Goal: Task Accomplishment & Management: Complete application form

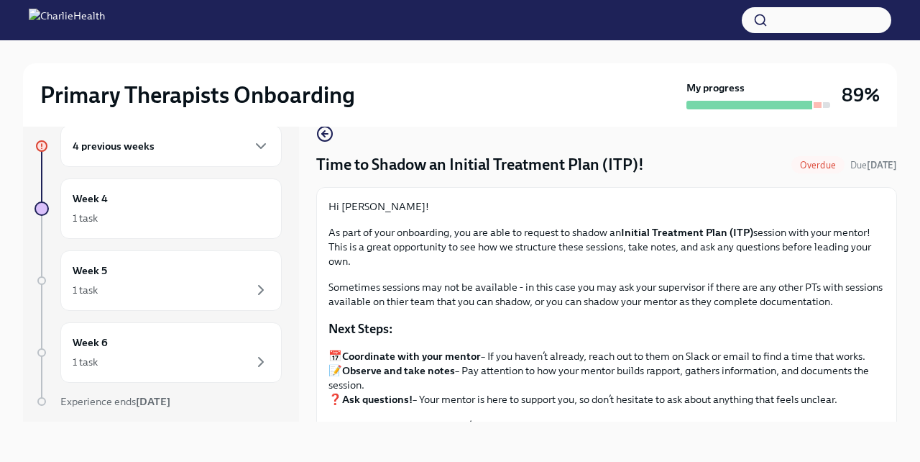
scroll to position [185, 0]
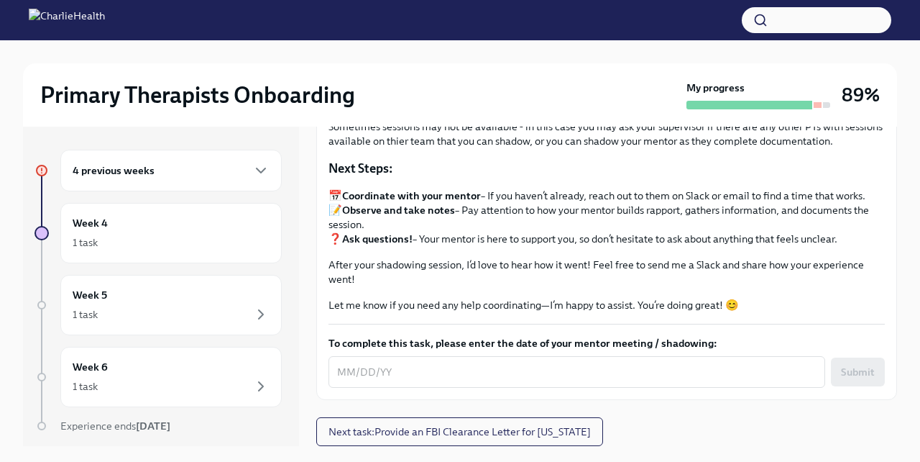
scroll to position [24, 0]
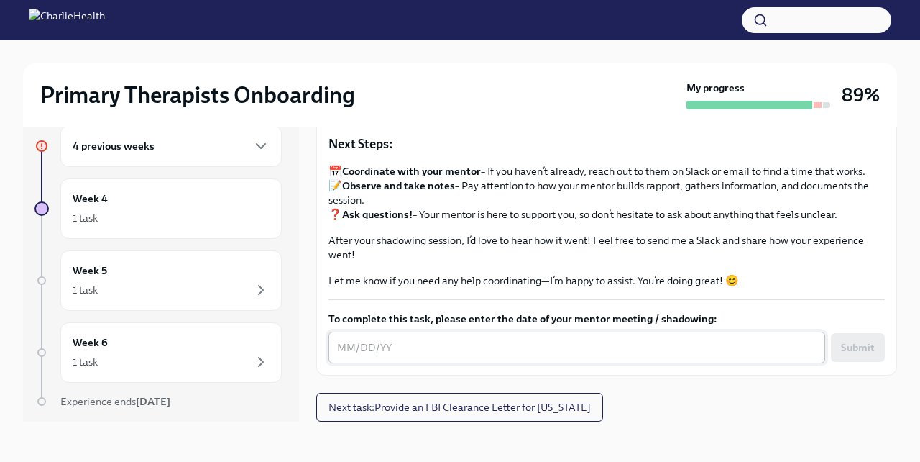
click at [344, 334] on div "x ​" at bounding box center [577, 348] width 497 height 32
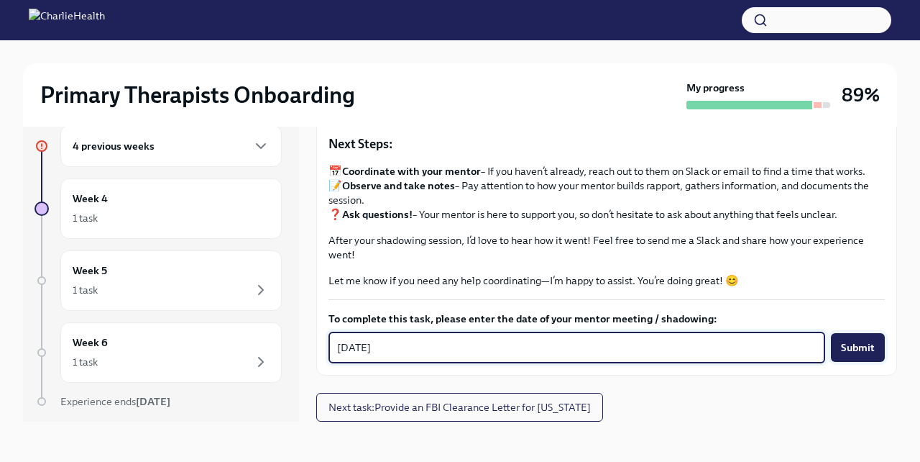
type textarea "[DATE]"
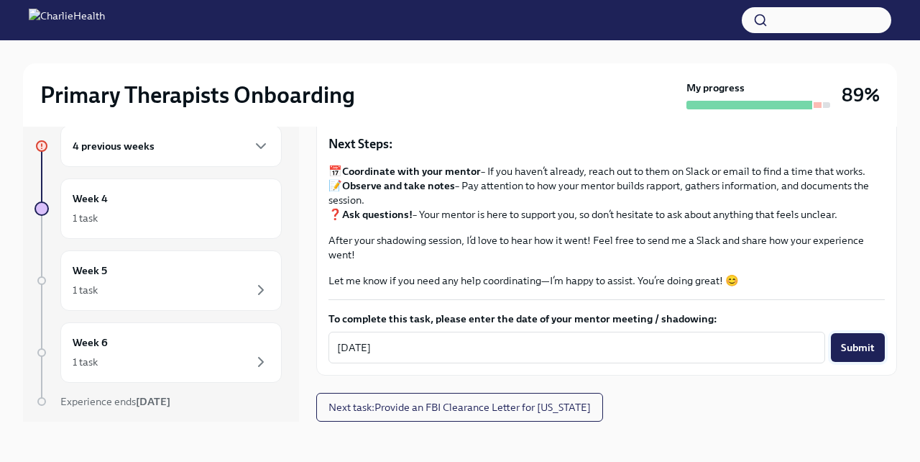
click at [869, 355] on button "Submit" at bounding box center [858, 347] width 54 height 29
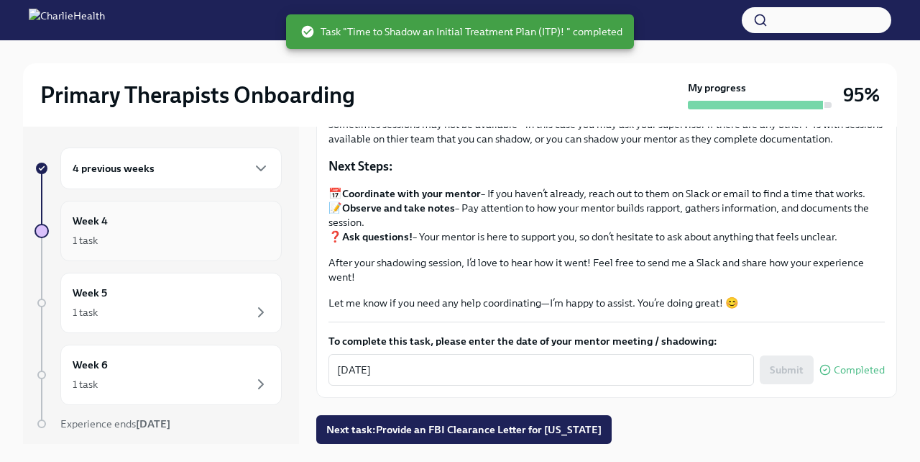
scroll to position [4, 0]
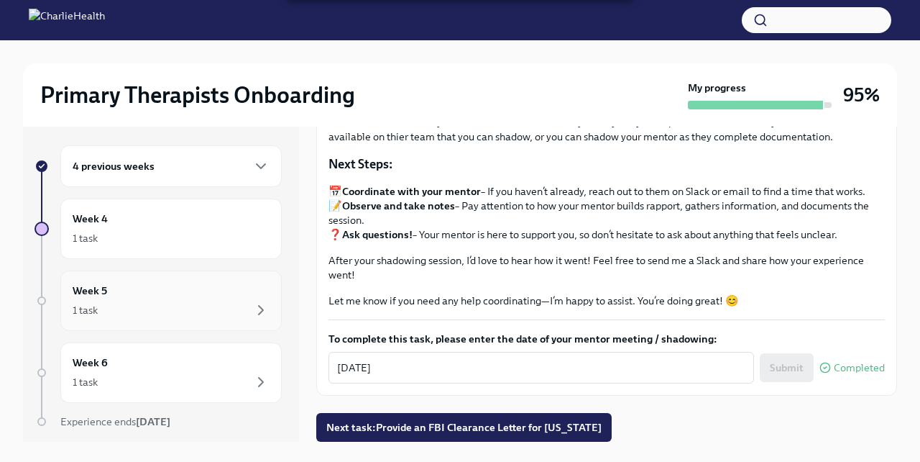
click at [109, 281] on div "Week 5 1 task" at bounding box center [170, 300] width 221 height 60
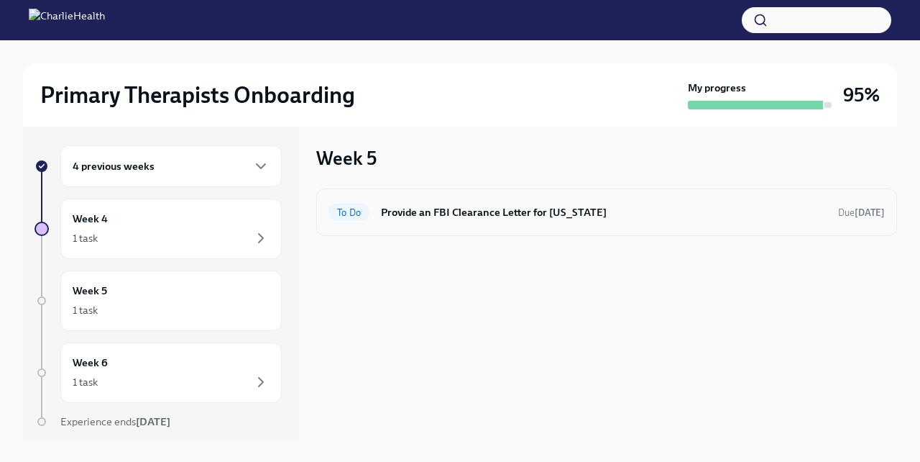
click at [395, 218] on h6 "Provide an FBI Clearance Letter for [US_STATE]" at bounding box center [604, 212] width 446 height 16
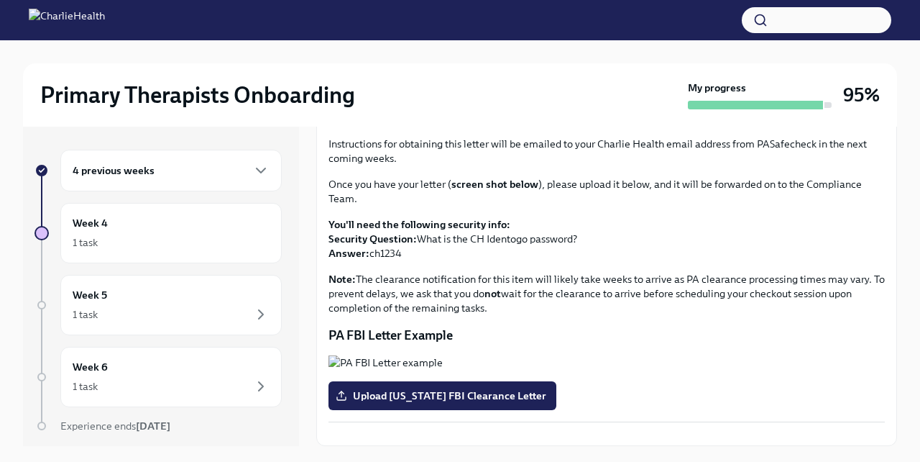
scroll to position [88, 0]
